Goal: Task Accomplishment & Management: Manage account settings

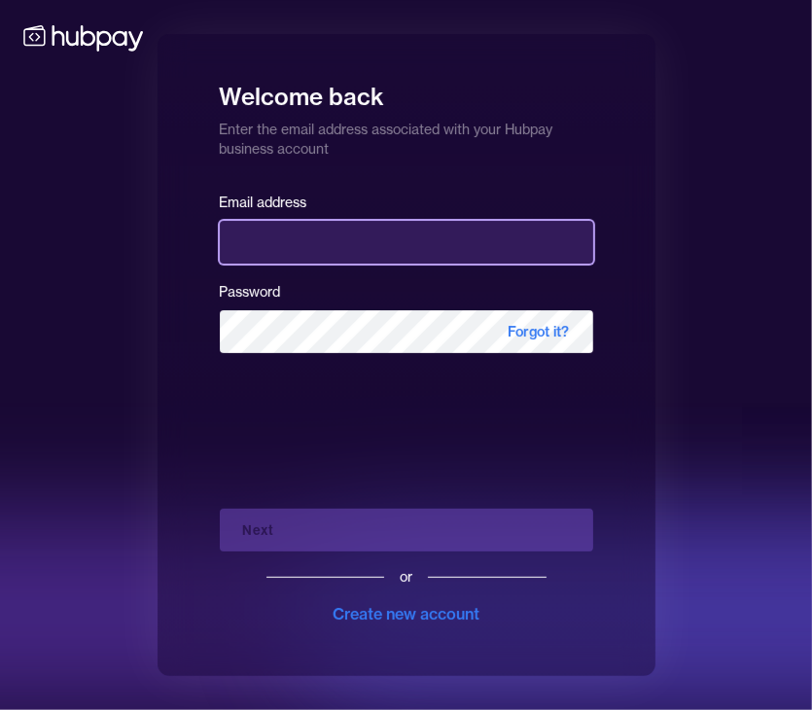
click at [437, 244] on input "email" at bounding box center [406, 242] width 373 height 43
type input "**********"
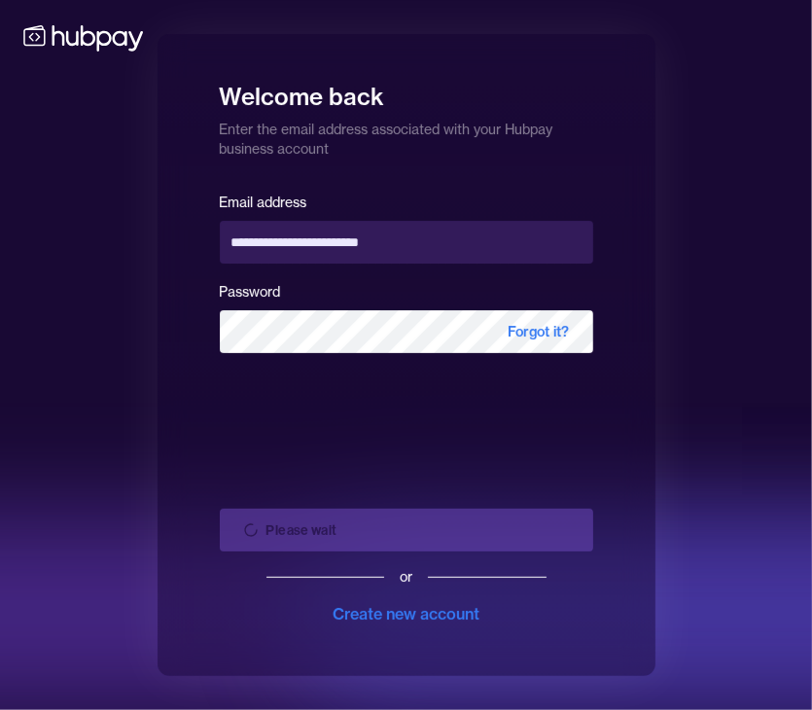
click at [382, 534] on div "Please wait or Create new account" at bounding box center [406, 559] width 373 height 132
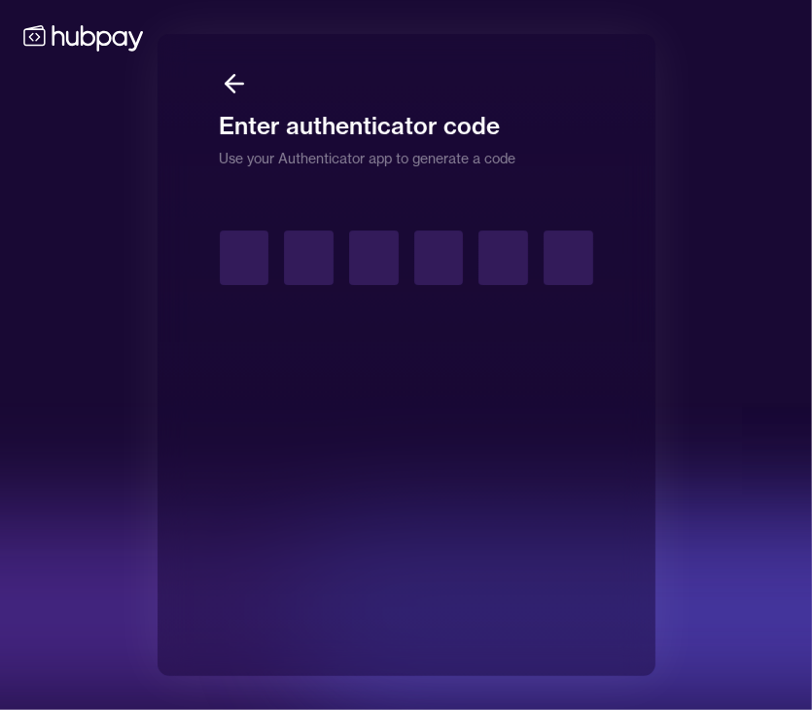
click at [681, 150] on div "Enter authenticator code Use your Authenticator app to generate a code" at bounding box center [406, 355] width 812 height 710
click at [259, 247] on input "text" at bounding box center [245, 257] width 50 height 54
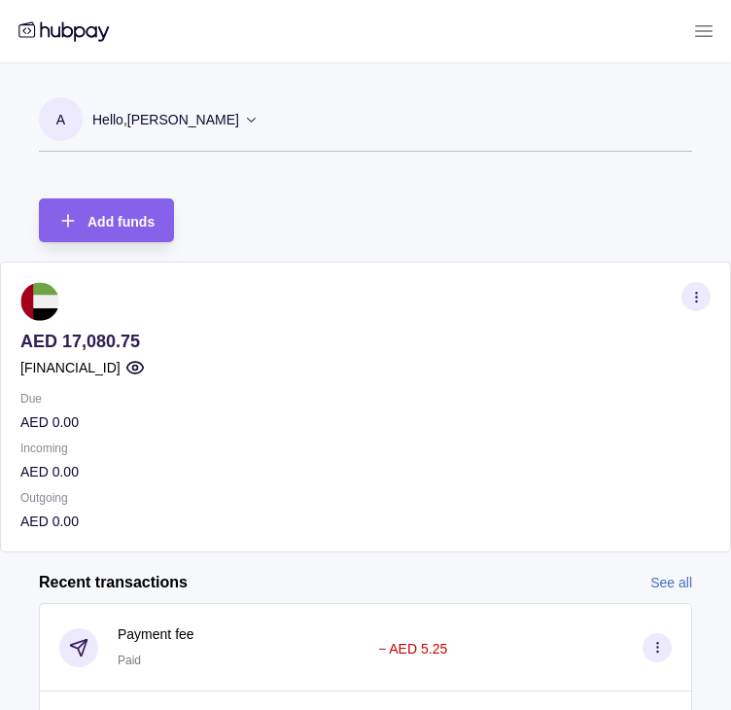
click at [62, 28] on icon at bounding box center [63, 30] width 90 height 19
click at [694, 34] on icon at bounding box center [703, 30] width 23 height 23
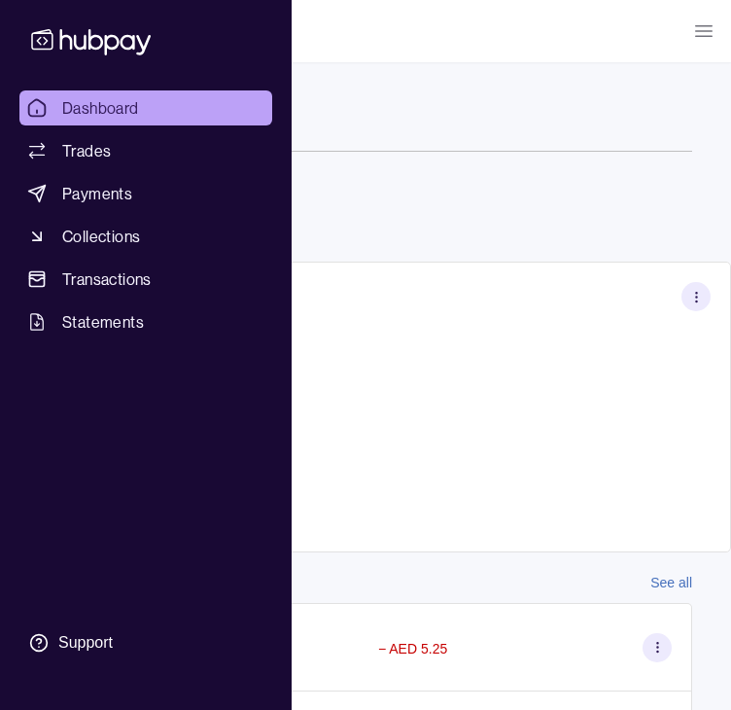
click at [93, 102] on span "Dashboard" at bounding box center [100, 107] width 77 height 23
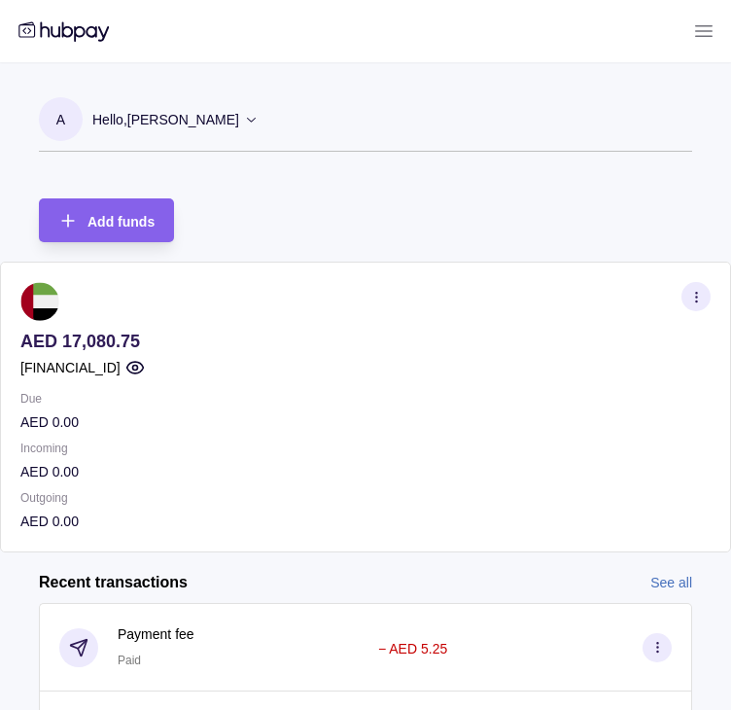
click at [705, 20] on icon at bounding box center [703, 30] width 23 height 23
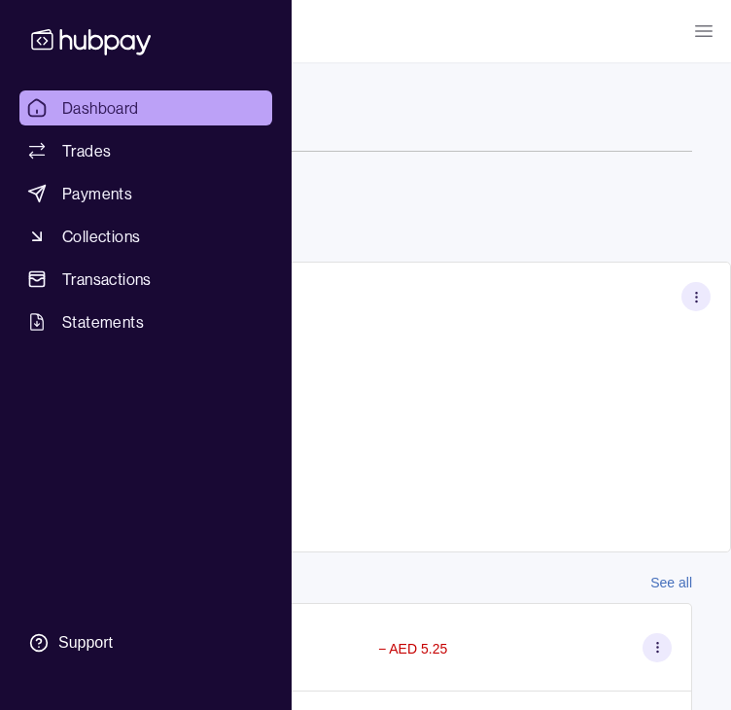
click at [702, 22] on icon at bounding box center [703, 30] width 23 height 23
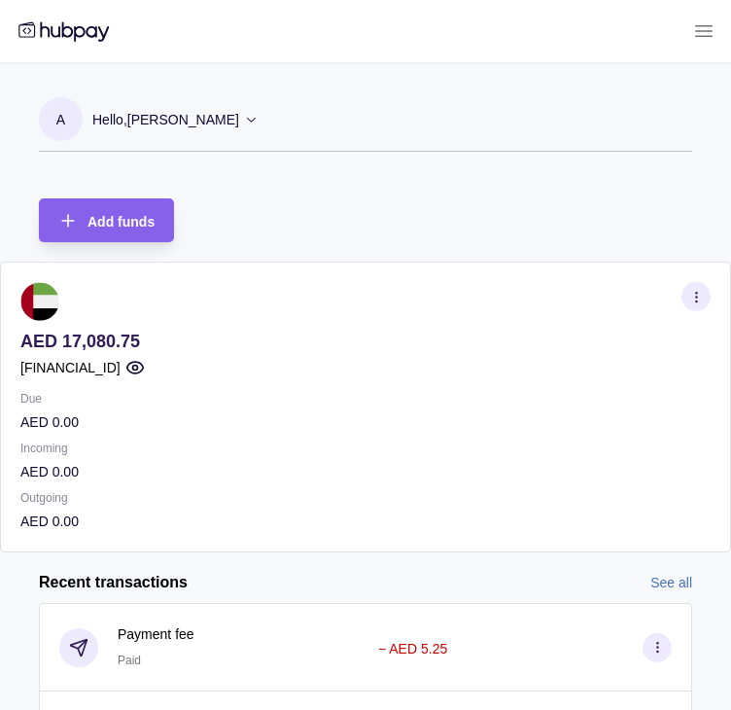
click at [341, 172] on div "A Hello, ARTEM LAVROV Cardinals FZ LLC Account Terms and conditions Privacy pol…" at bounding box center [365, 496] width 731 height 993
click at [220, 107] on div "Hello, [PERSON_NAME]" at bounding box center [175, 119] width 166 height 41
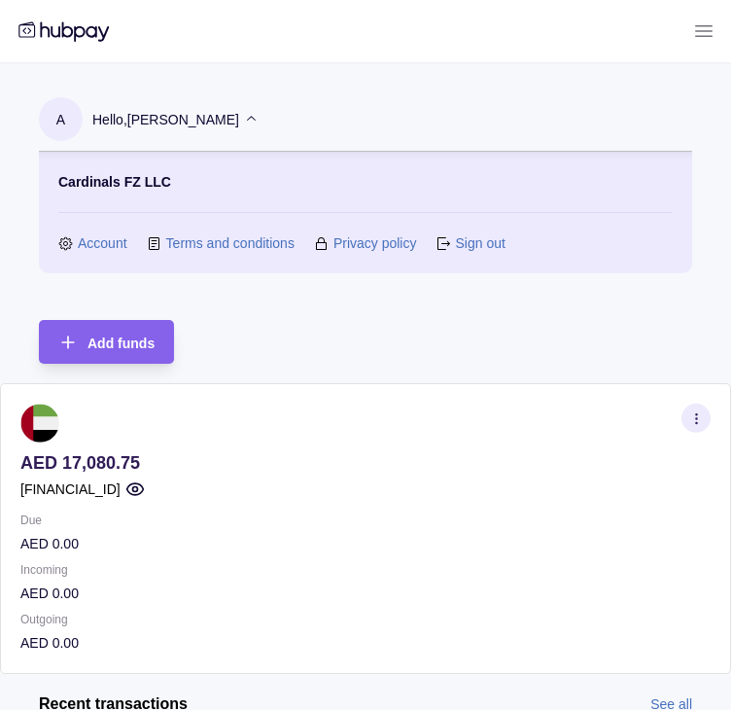
click at [113, 243] on link "Account" at bounding box center [103, 242] width 50 height 21
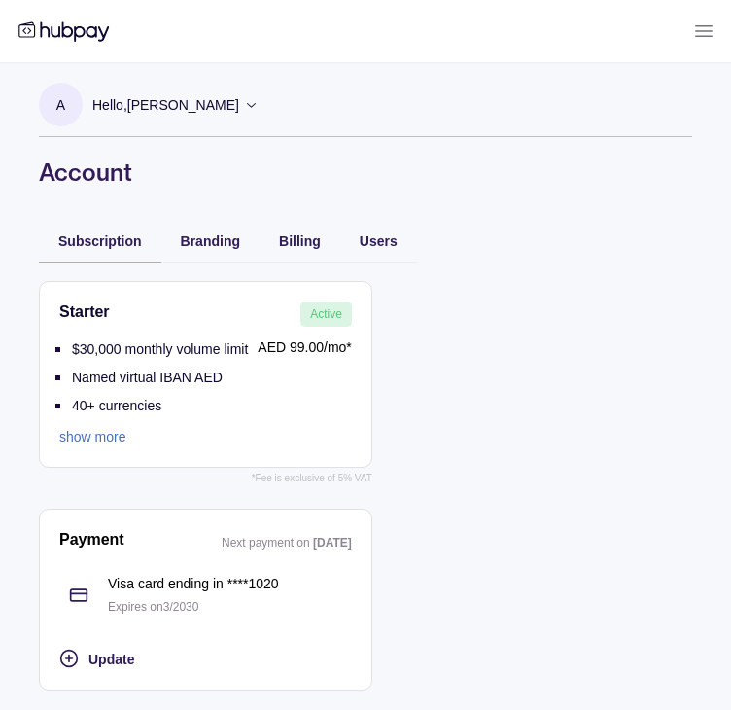
scroll to position [16, 0]
click at [387, 233] on div "Users" at bounding box center [378, 240] width 77 height 43
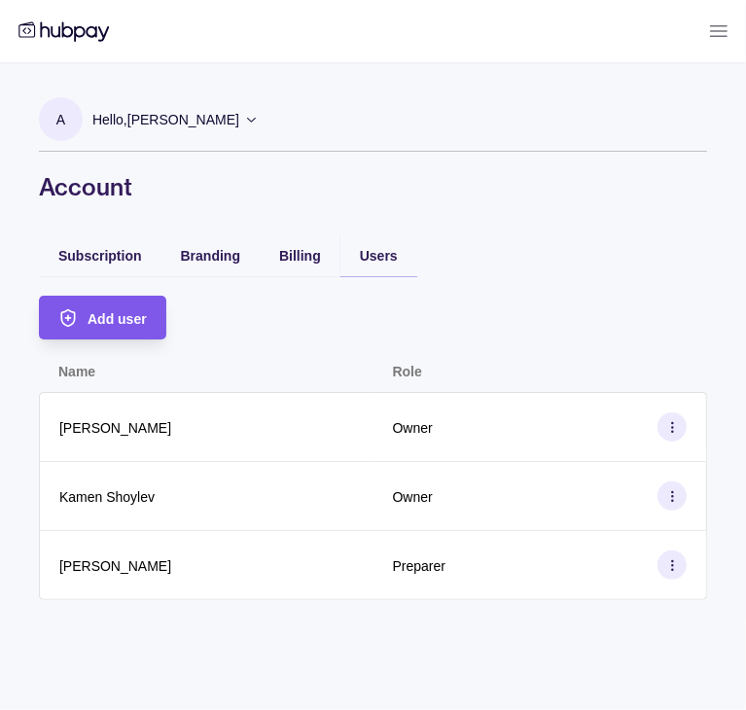
click at [85, 308] on div "Add user" at bounding box center [88, 318] width 118 height 44
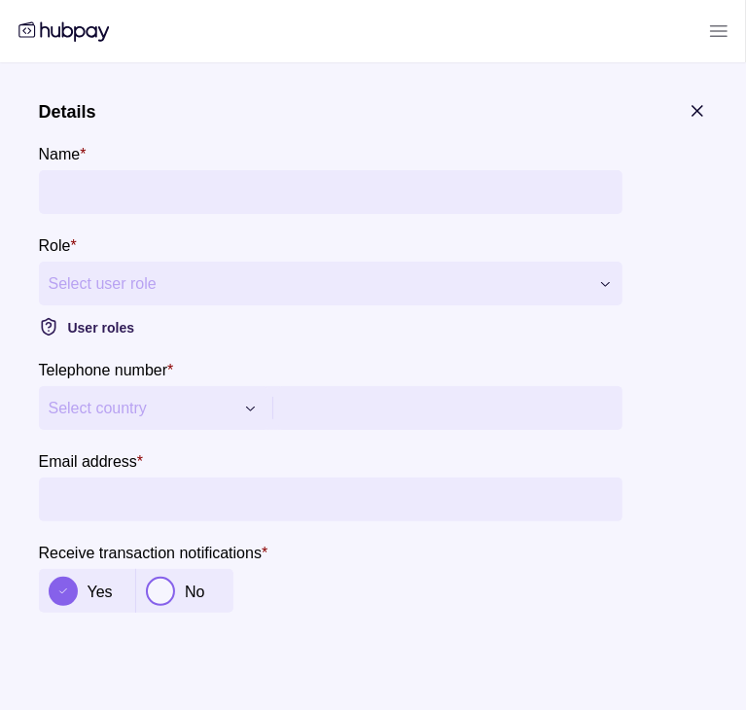
click at [225, 188] on input "Name *" at bounding box center [331, 192] width 564 height 44
type input "**********"
click at [237, 709] on div "**********" at bounding box center [373, 710] width 746 height 0
click at [175, 408] on span "Select country" at bounding box center [142, 408] width 186 height 23
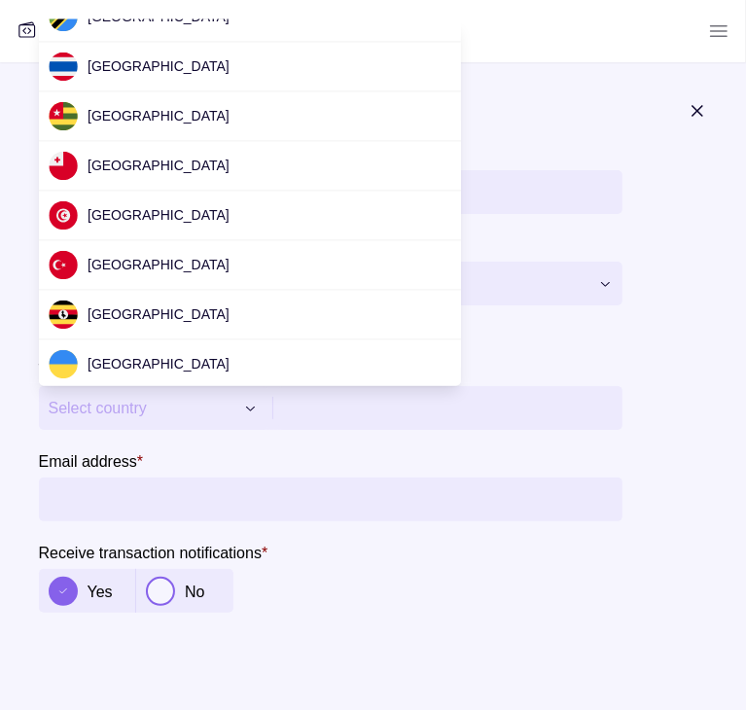
scroll to position [6152, 0]
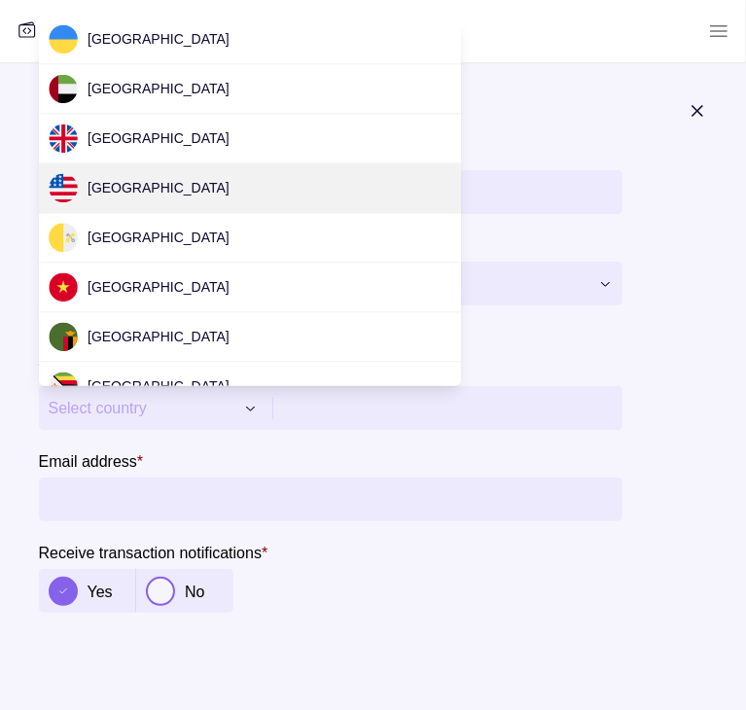
drag, startPoint x: 160, startPoint y: 117, endPoint x: 740, endPoint y: 597, distance: 752.6
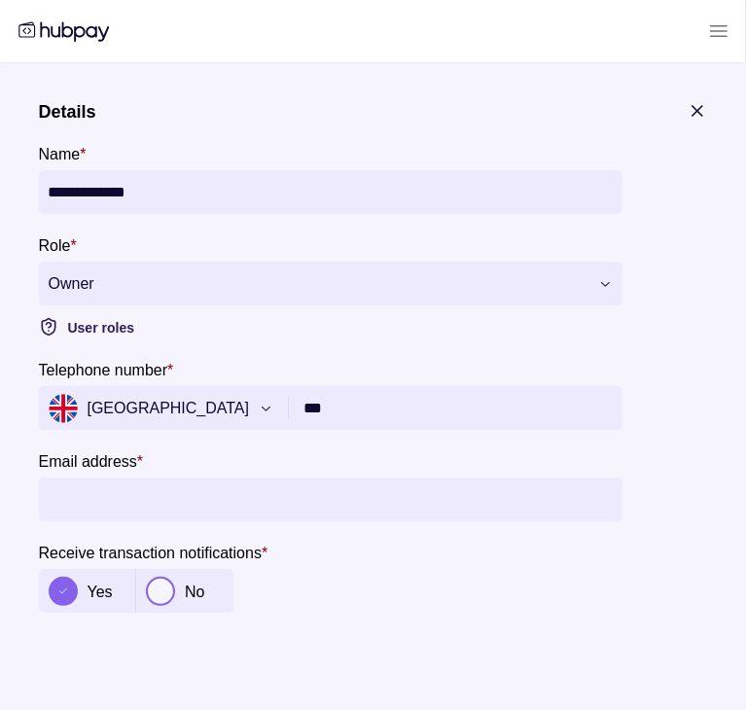
click at [358, 394] on input "***" at bounding box center [458, 408] width 308 height 44
paste input "**********"
type input "**********"
click at [344, 484] on input "Email address *" at bounding box center [331, 499] width 564 height 44
type input "**********"
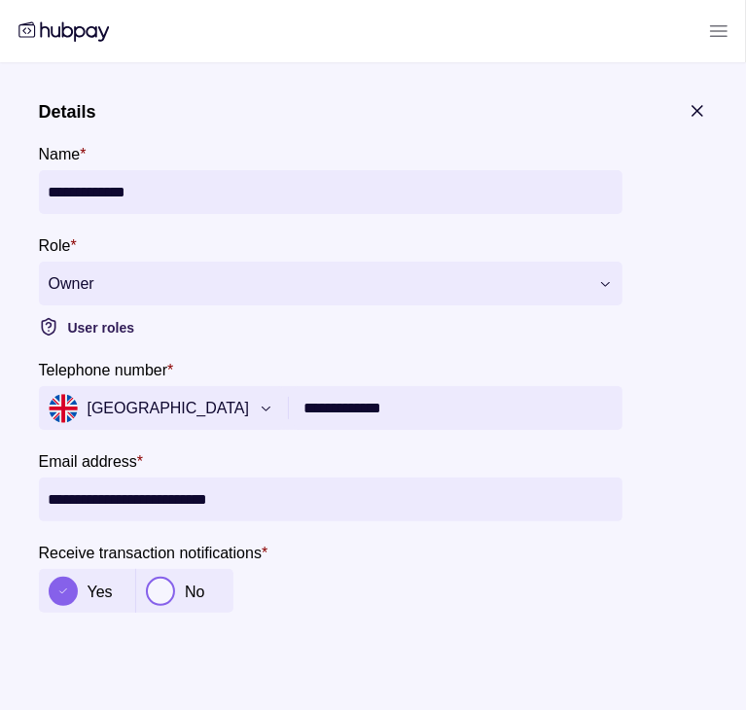
click at [166, 587] on button "button" at bounding box center [161, 591] width 29 height 29
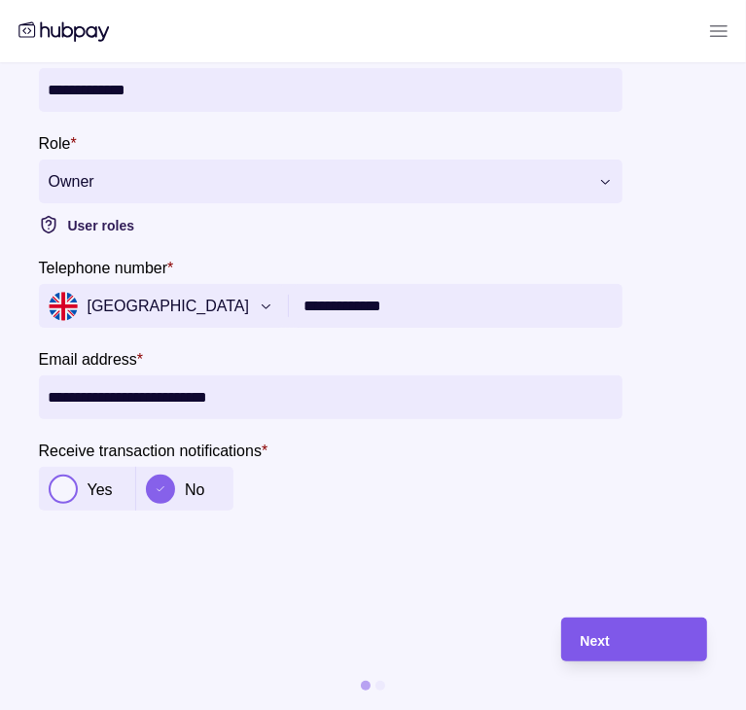
click at [627, 628] on div "Next" at bounding box center [633, 639] width 107 height 23
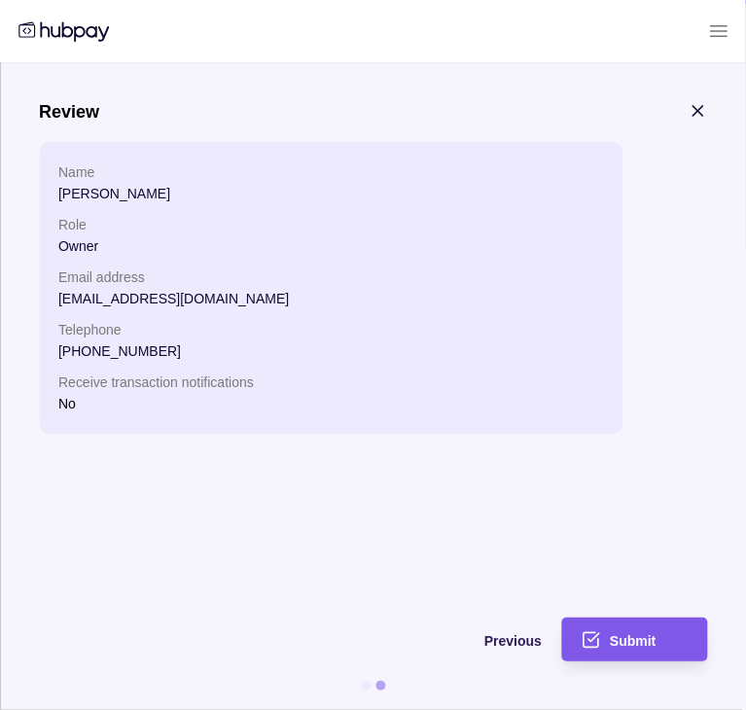
click at [618, 624] on div "Submit" at bounding box center [619, 639] width 136 height 44
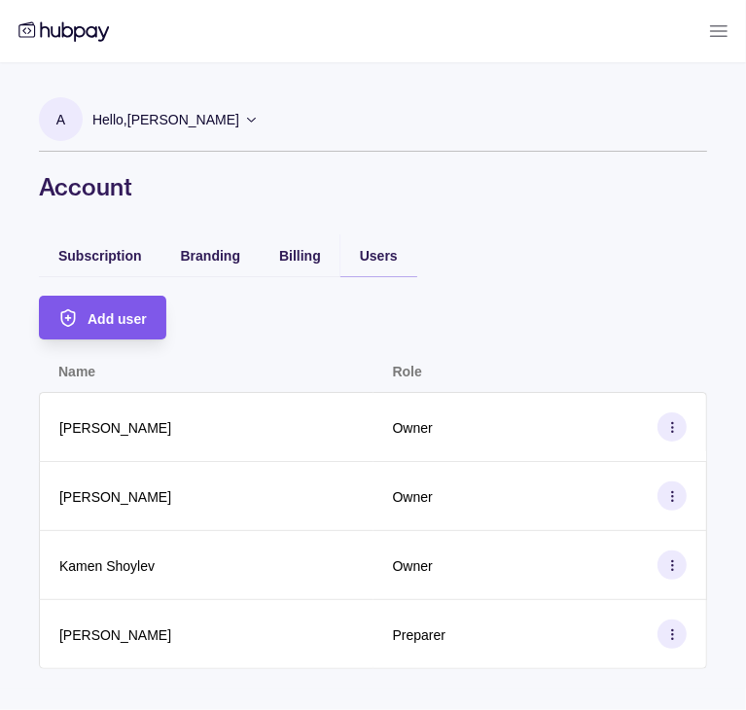
click at [126, 317] on span "Add user" at bounding box center [116, 319] width 59 height 16
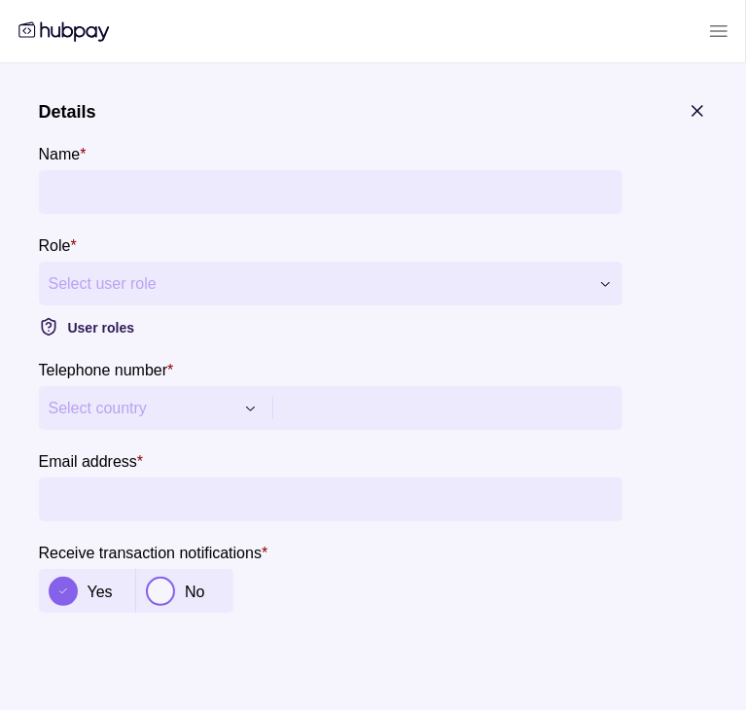
click at [203, 385] on section "**********" at bounding box center [330, 394] width 583 height 72
click at [210, 416] on span "Select country" at bounding box center [142, 408] width 186 height 23
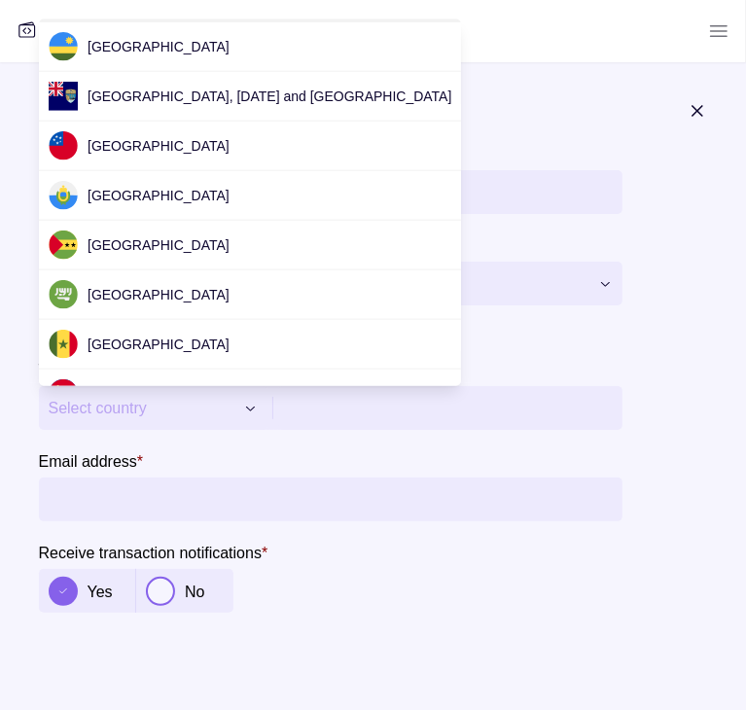
scroll to position [4532, 0]
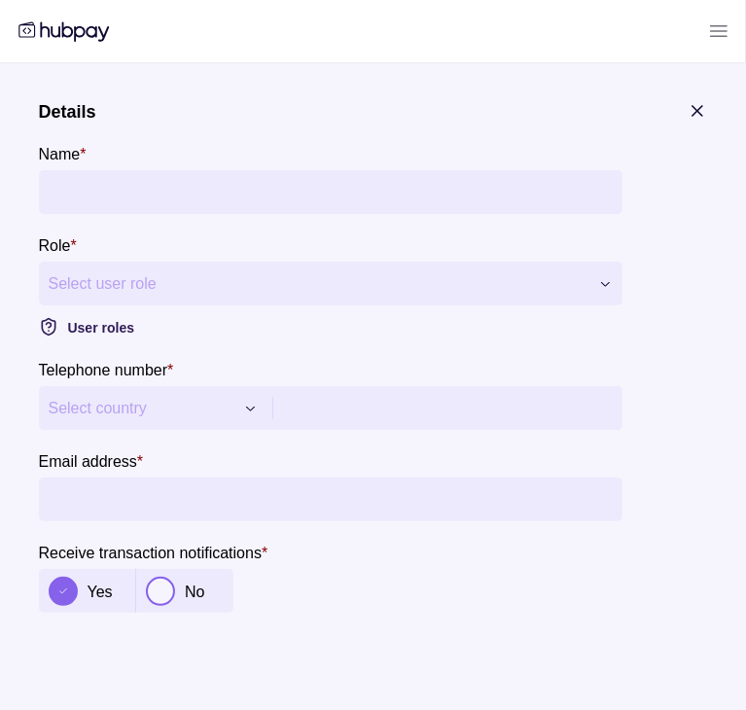
click at [205, 406] on span "Select country" at bounding box center [142, 408] width 186 height 23
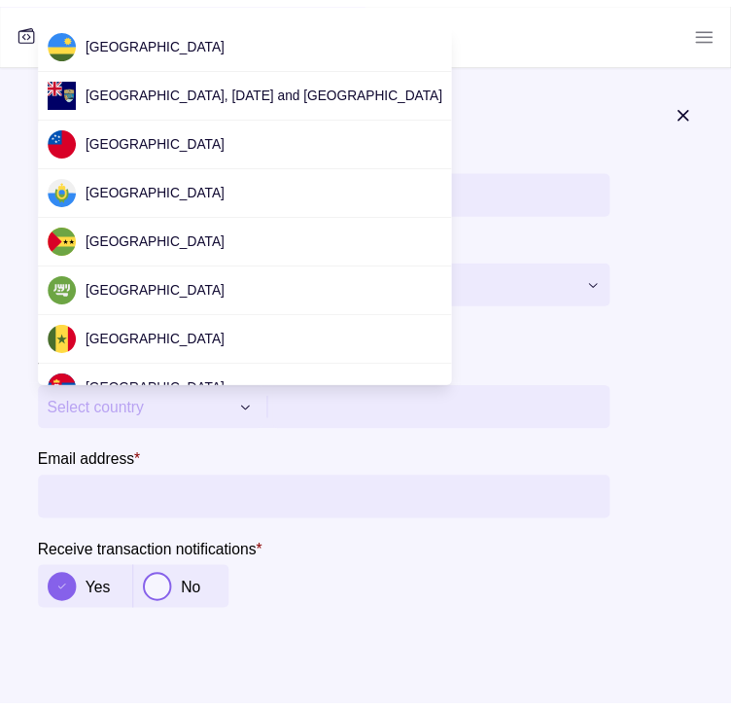
scroll to position [4536, 0]
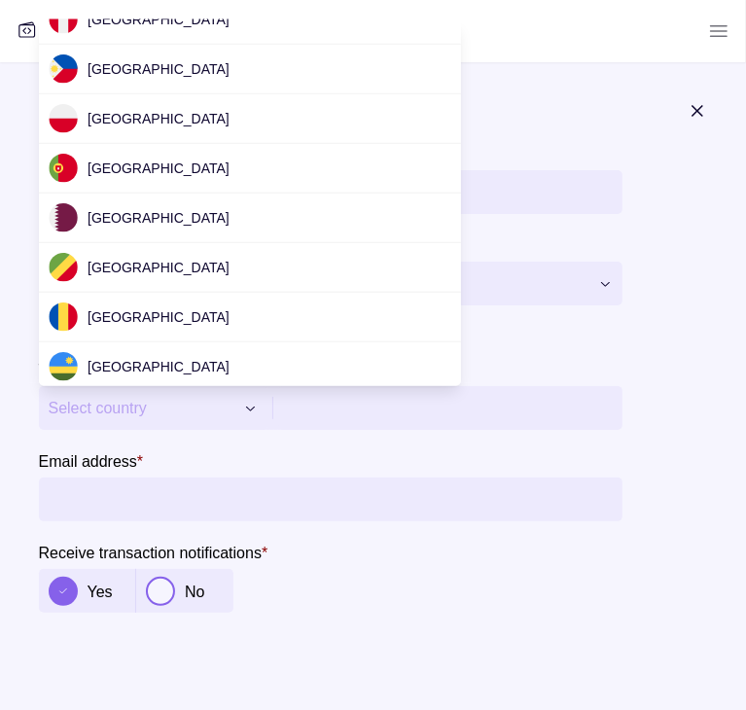
click at [646, 59] on div at bounding box center [373, 355] width 746 height 710
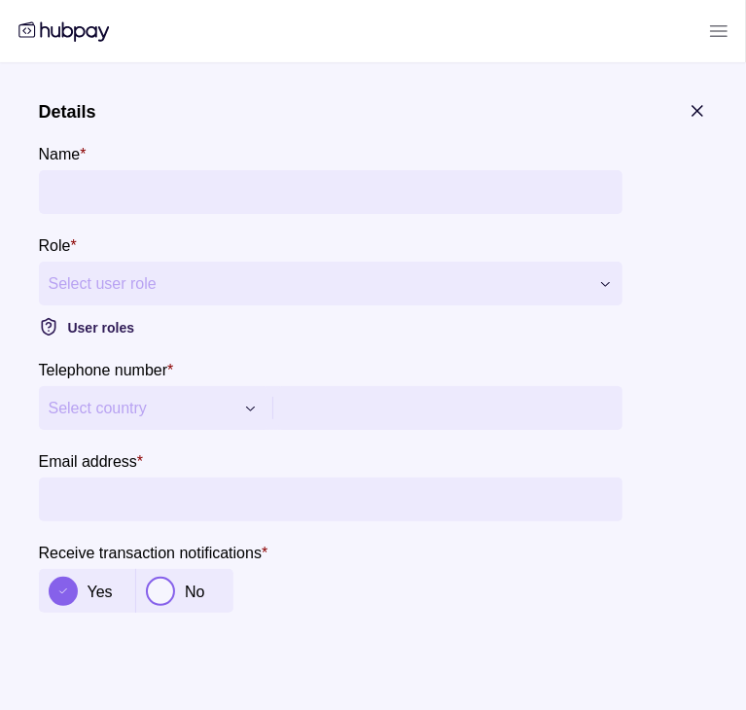
click at [704, 99] on section "**********" at bounding box center [373, 437] width 746 height 750
click at [694, 121] on div at bounding box center [696, 113] width 19 height 25
click at [696, 113] on icon "button" at bounding box center [696, 110] width 19 height 19
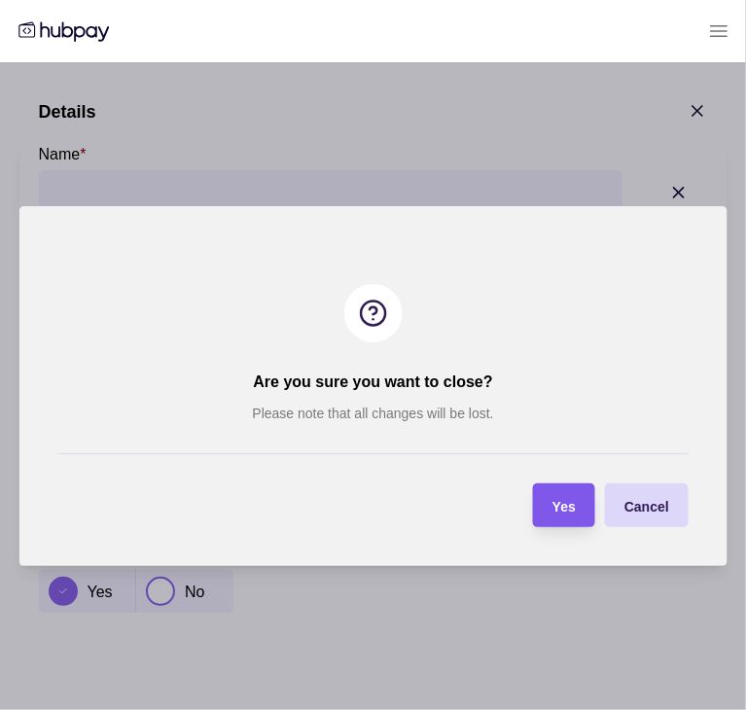
click at [582, 514] on section "Yes" at bounding box center [564, 505] width 62 height 44
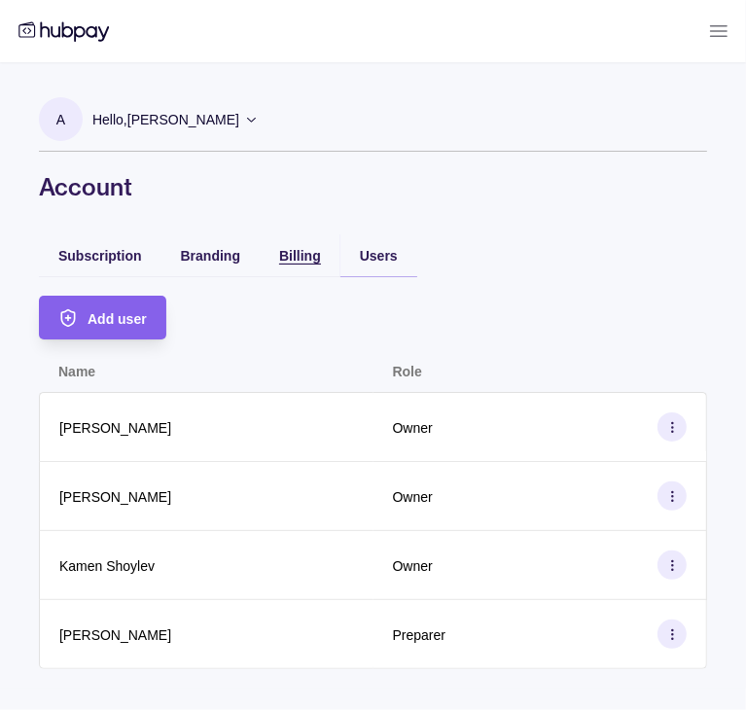
click at [305, 252] on span "Billing" at bounding box center [300, 256] width 42 height 16
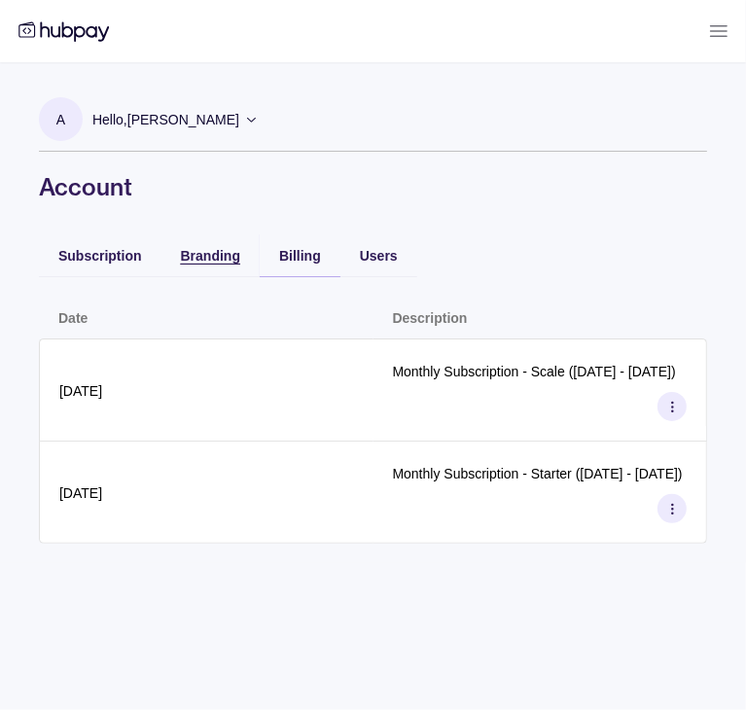
click at [234, 264] on div "Branding" at bounding box center [210, 254] width 59 height 23
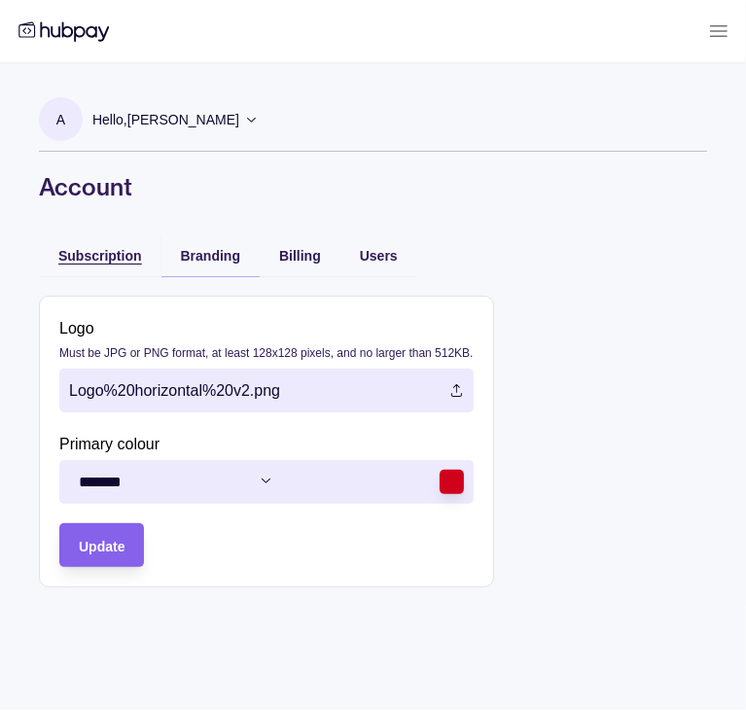
click at [98, 250] on span "Subscription" at bounding box center [100, 256] width 84 height 16
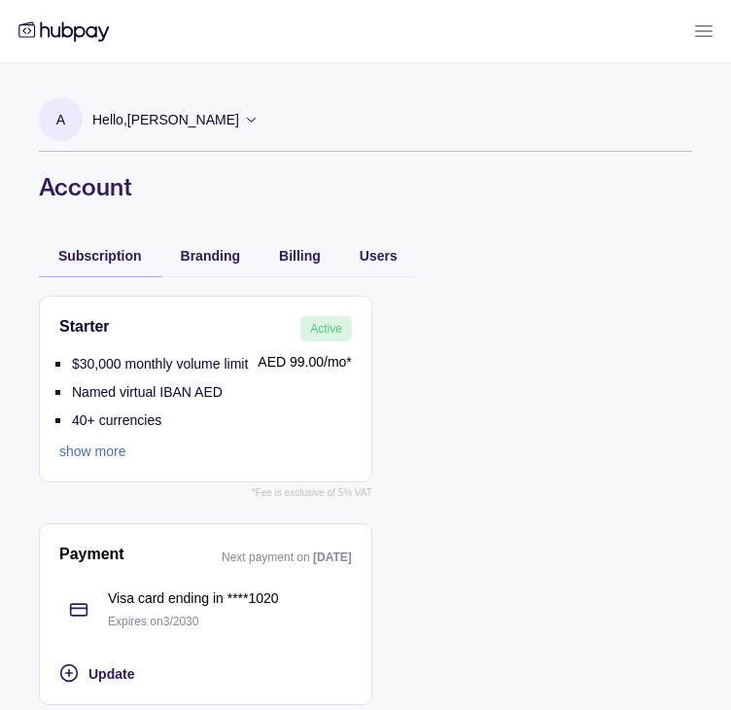
click at [244, 113] on icon at bounding box center [251, 119] width 15 height 15
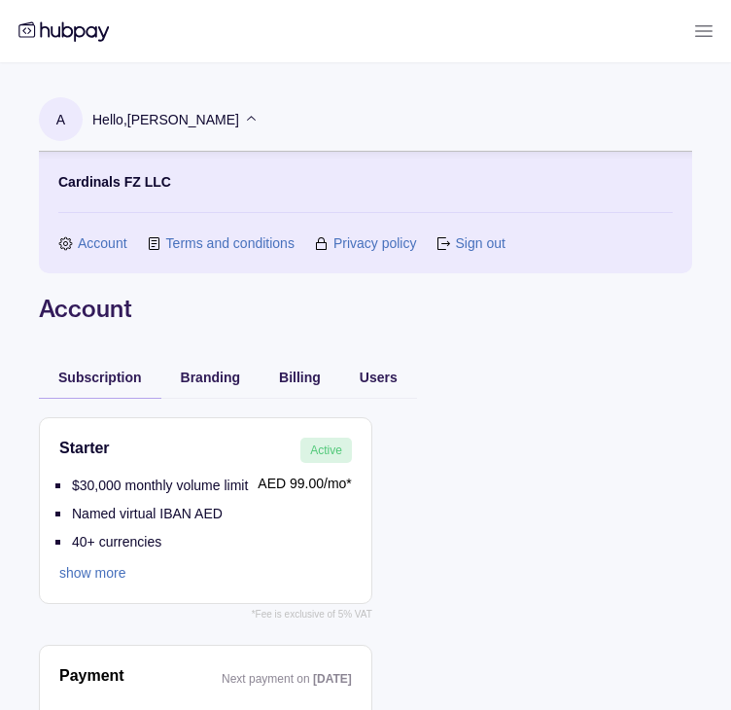
click at [87, 248] on link "Account" at bounding box center [103, 242] width 50 height 21
click at [90, 38] on icon at bounding box center [64, 30] width 97 height 27
click at [700, 36] on icon at bounding box center [704, 31] width 17 height 11
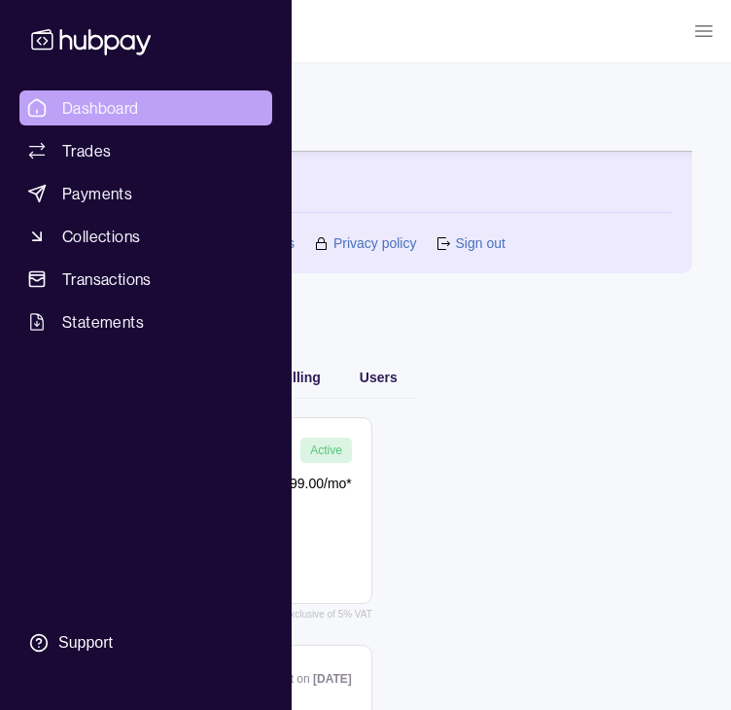
click at [121, 104] on span "Dashboard" at bounding box center [100, 107] width 77 height 23
